Goal: Ask a question: Seek information or help from site administrators or community

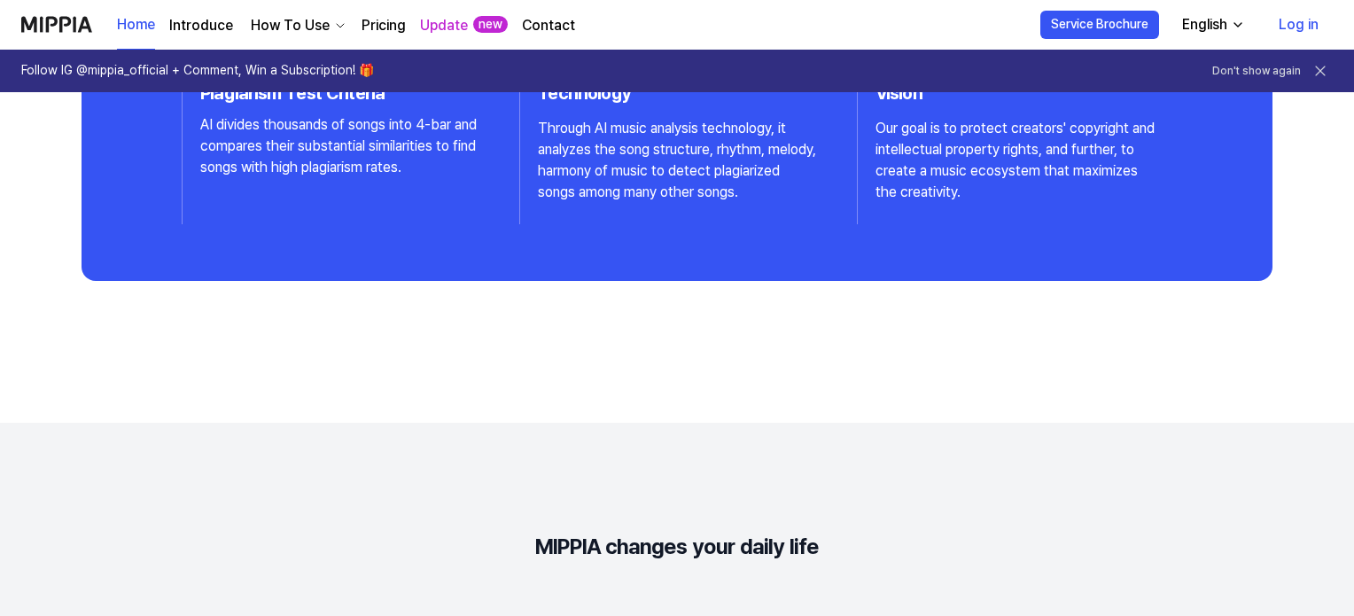
scroll to position [2031, 0]
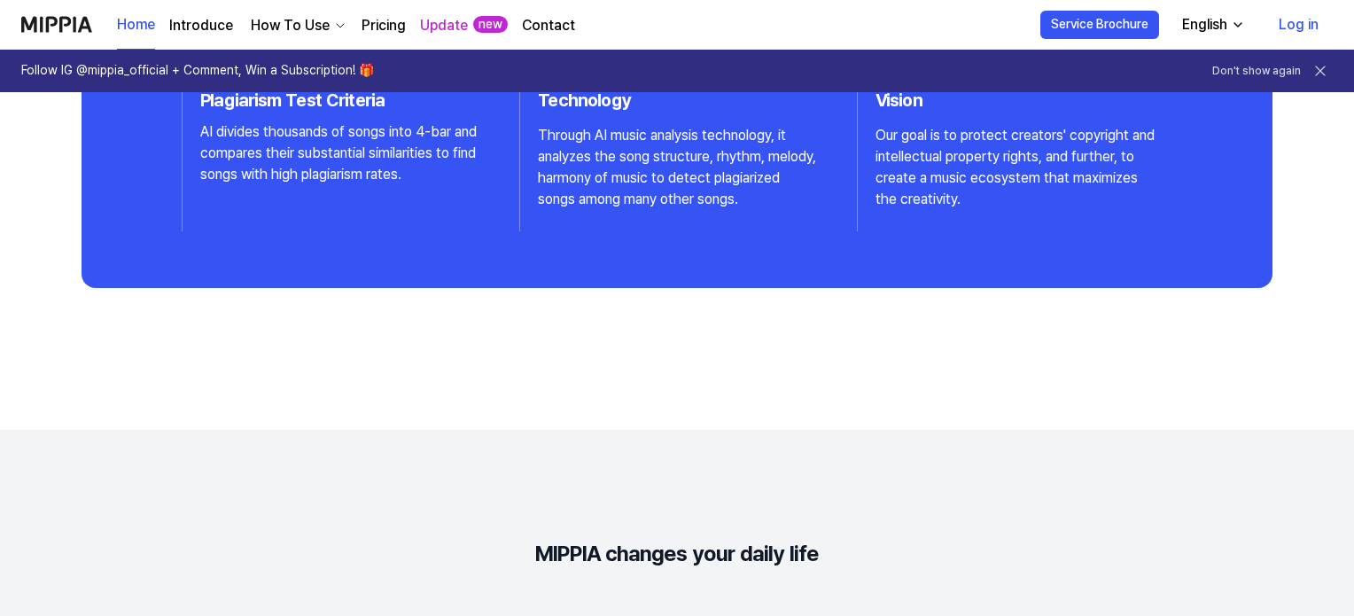
click at [532, 20] on link "Contact" at bounding box center [548, 25] width 53 height 21
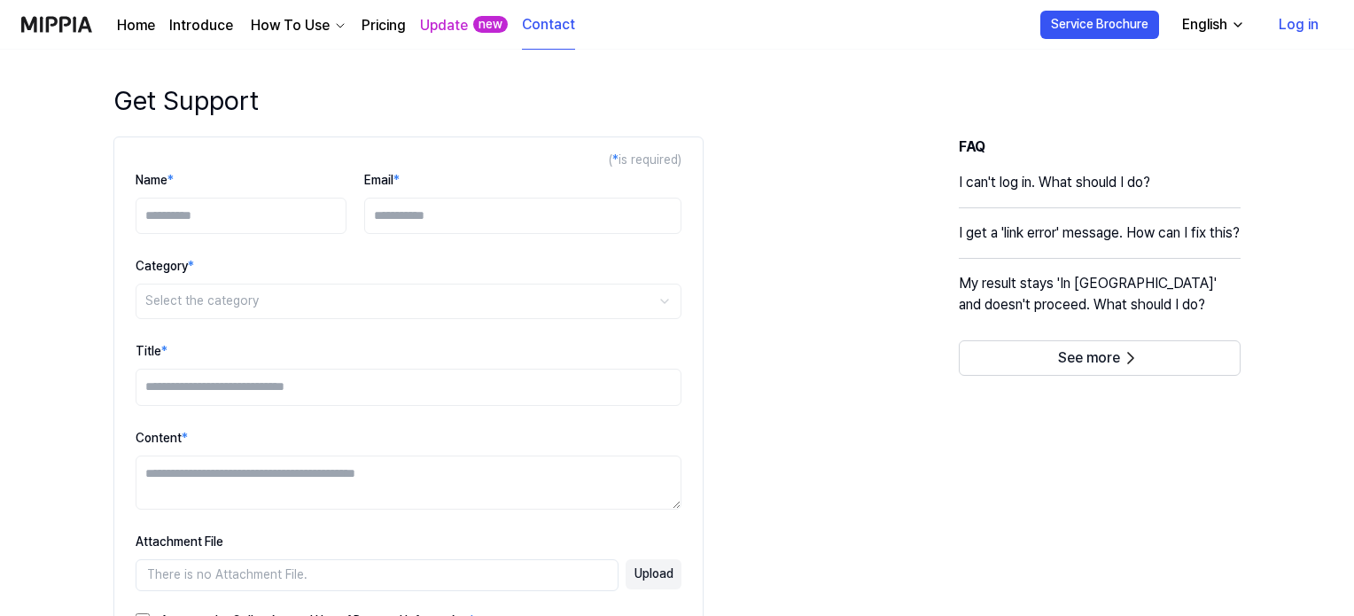
click at [1211, 31] on div "English" at bounding box center [1205, 24] width 52 height 21
click at [773, 91] on header "Get Support" at bounding box center [677, 109] width 1184 height 55
click at [130, 23] on link "Home" at bounding box center [136, 25] width 38 height 21
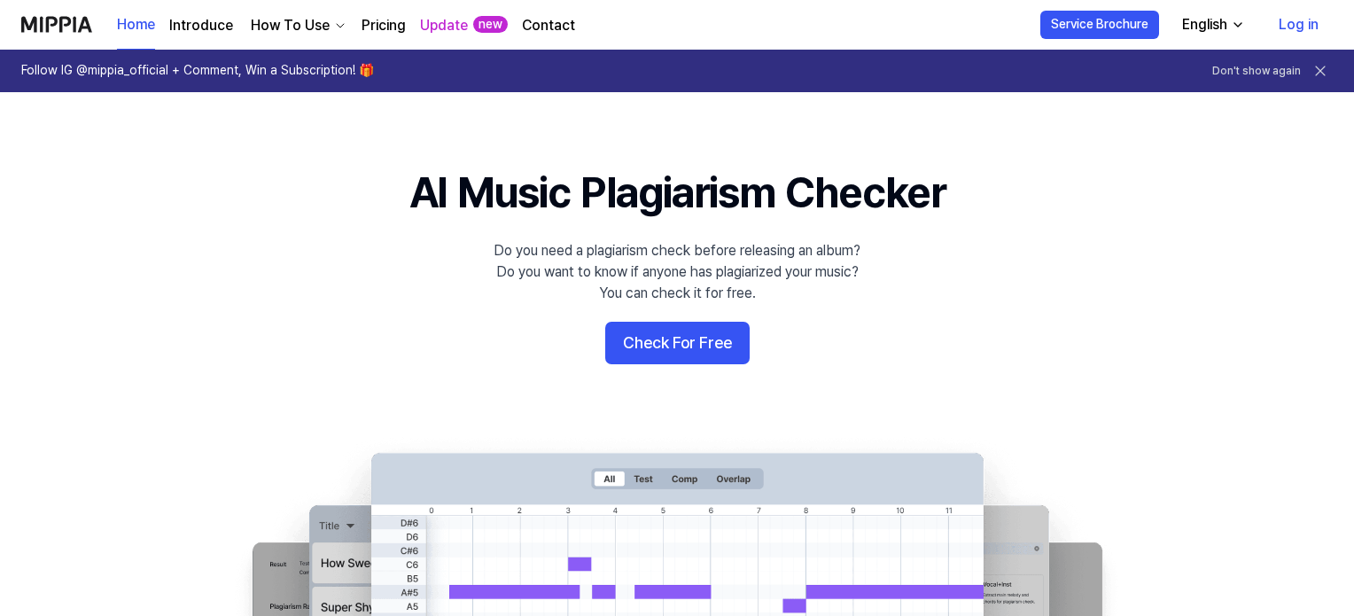
click at [535, 23] on link "Contact" at bounding box center [548, 25] width 53 height 21
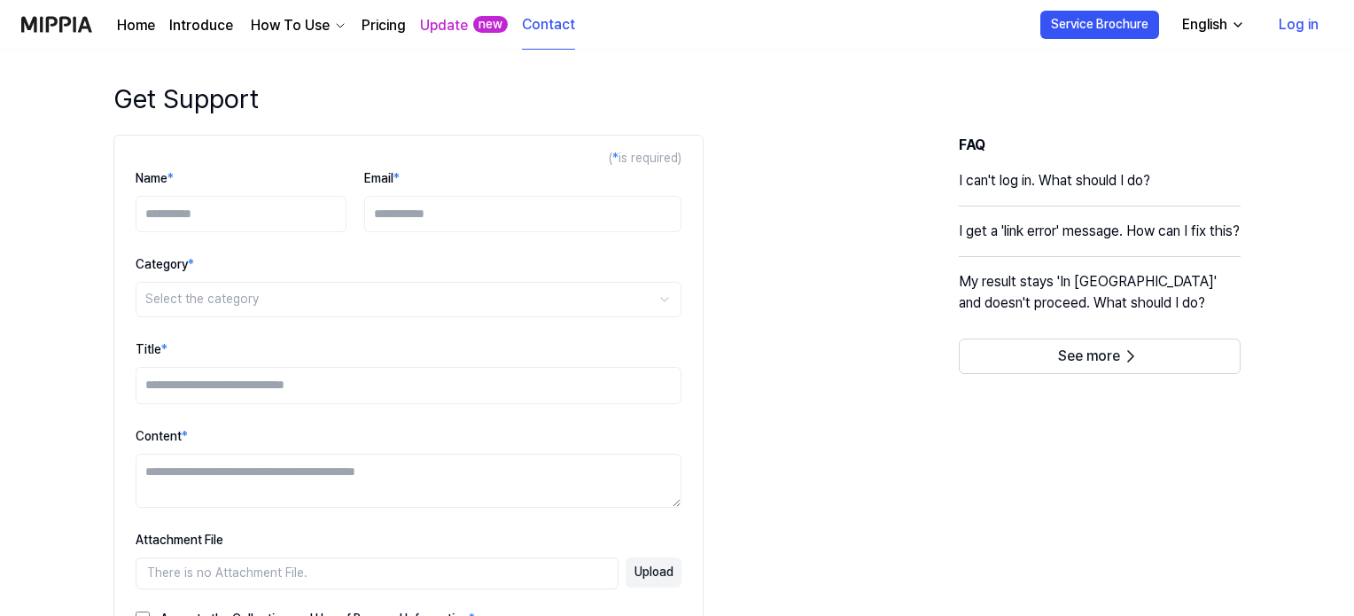
scroll to position [1, 0]
click at [444, 461] on textarea "Content *" at bounding box center [409, 482] width 546 height 54
click at [798, 400] on div "**********" at bounding box center [677, 490] width 1184 height 709
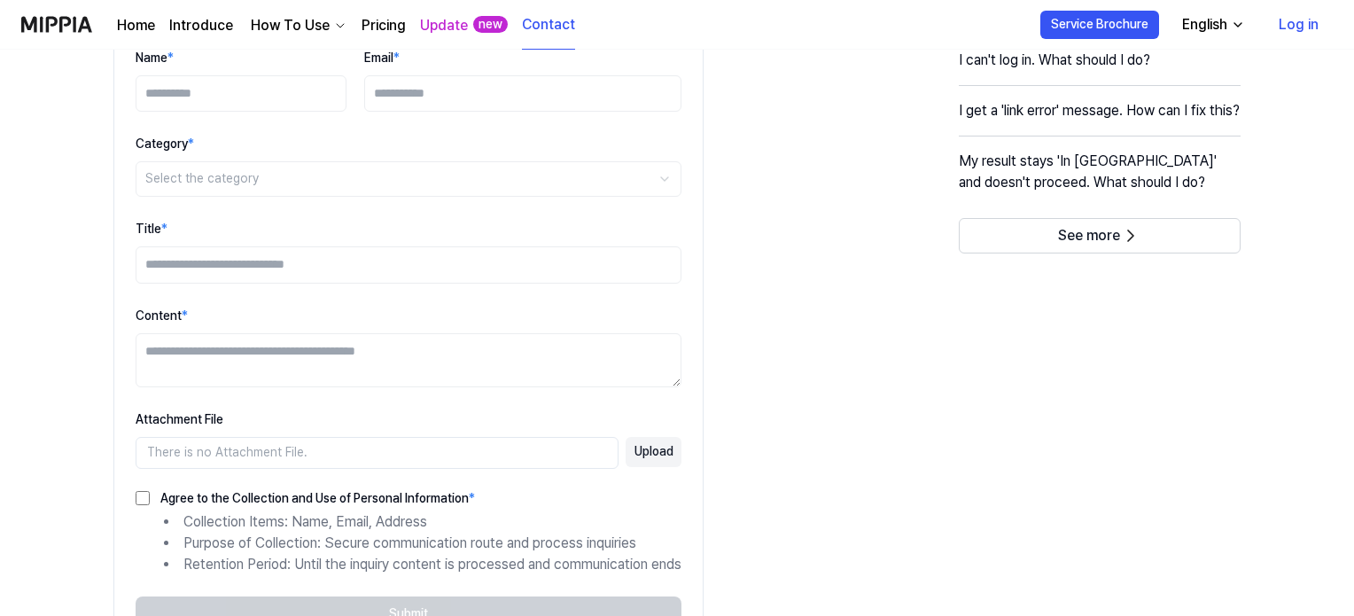
scroll to position [124, 0]
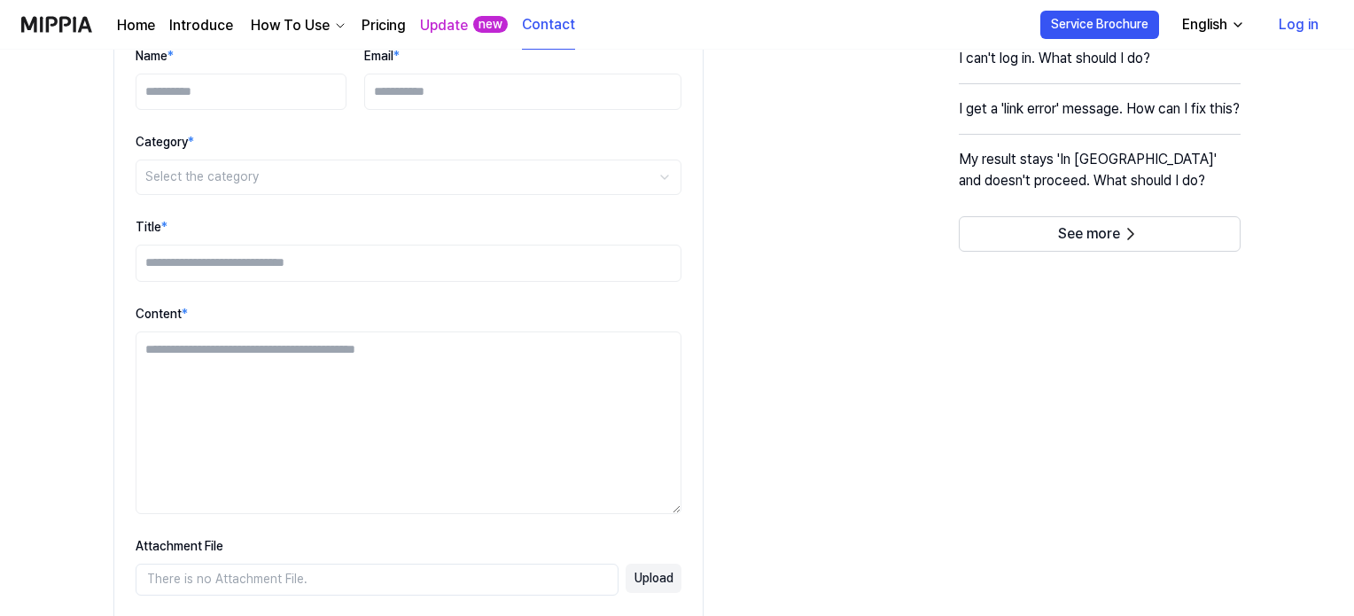
drag, startPoint x: 689, startPoint y: 378, endPoint x: 718, endPoint y: 510, distance: 135.2
click at [718, 510] on div "**********" at bounding box center [677, 430] width 1184 height 837
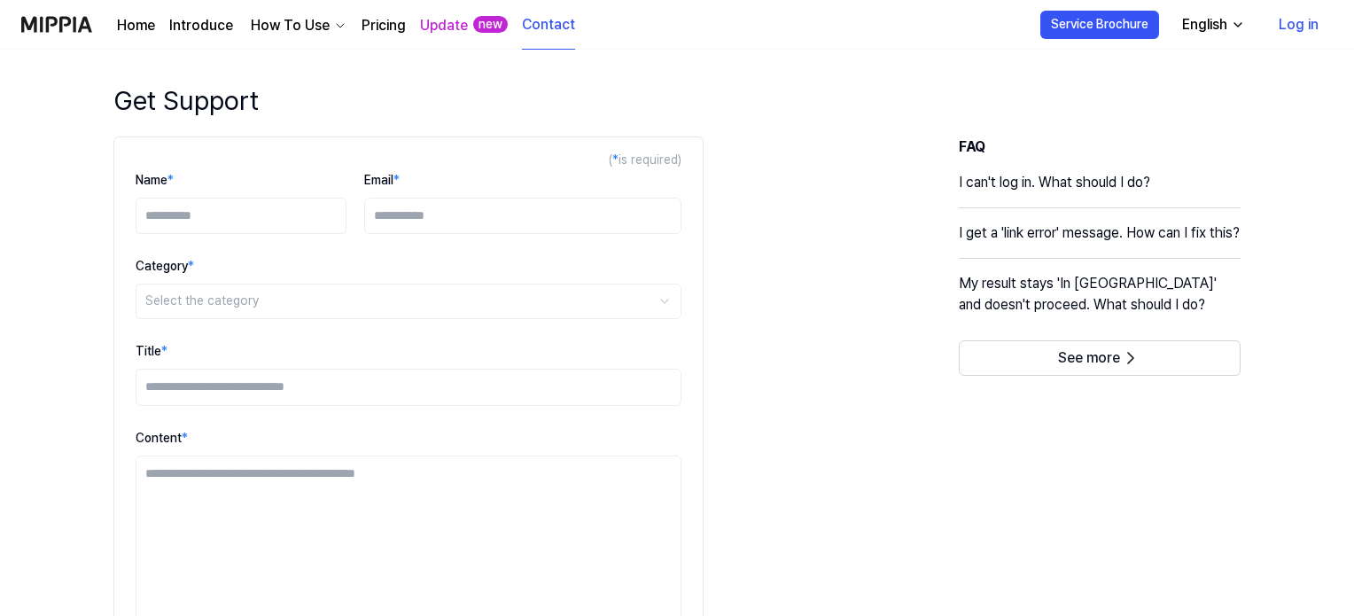
click at [313, 24] on div "How To Use" at bounding box center [290, 25] width 86 height 21
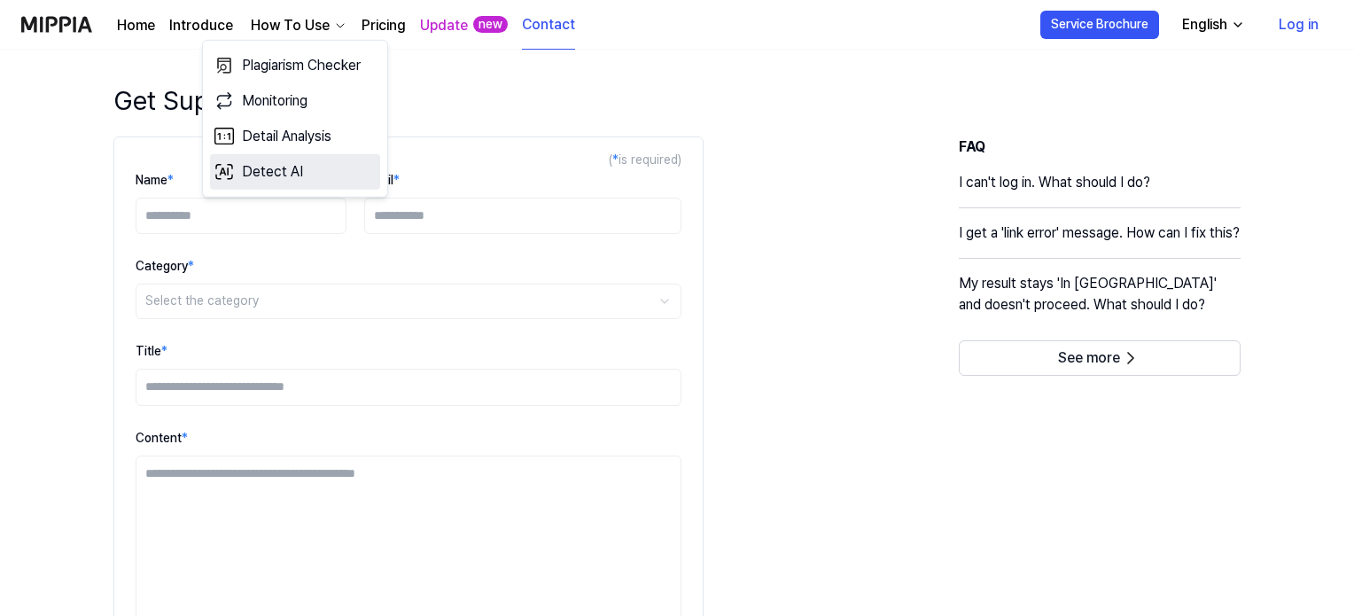
click at [281, 169] on link "Detect AI" at bounding box center [295, 171] width 170 height 35
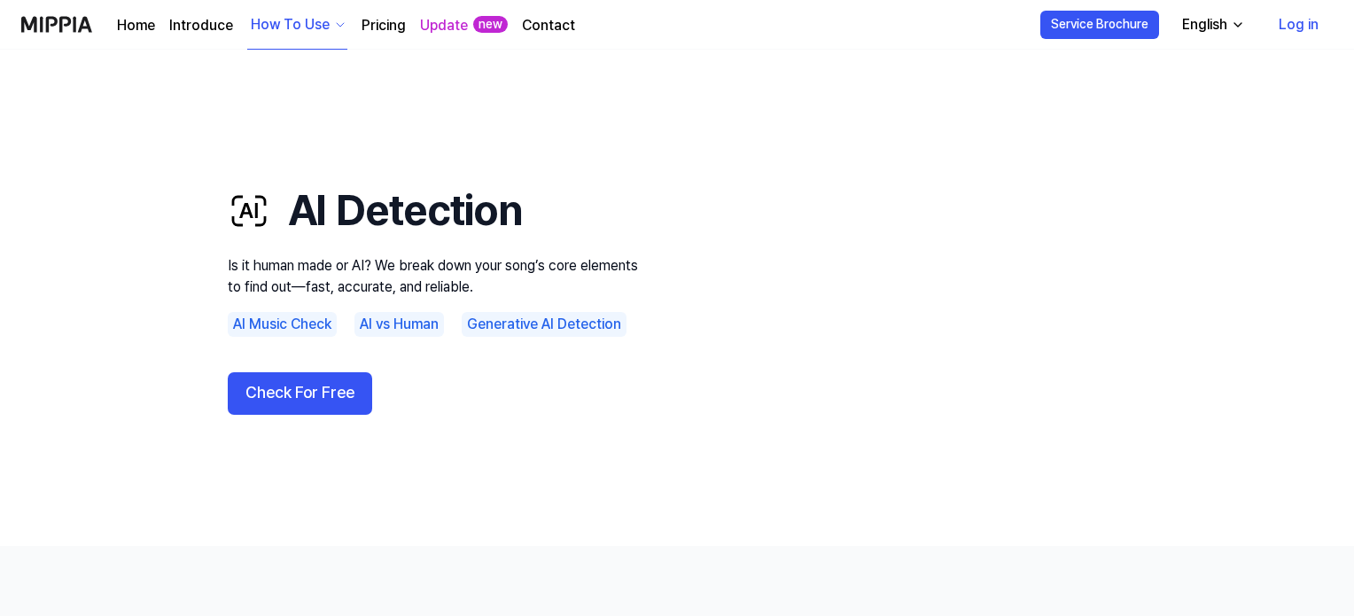
click at [531, 19] on link "Contact" at bounding box center [548, 25] width 53 height 21
